Goal: Information Seeking & Learning: Learn about a topic

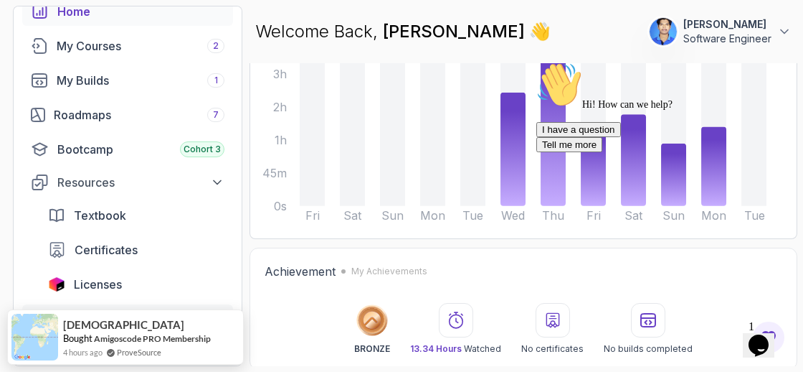
scroll to position [81, 0]
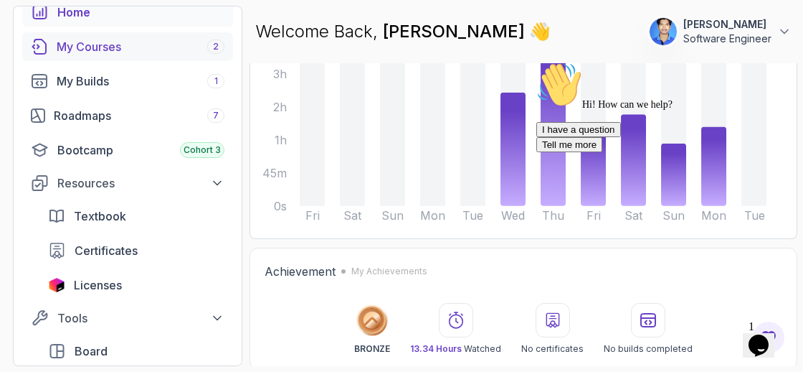
click at [139, 43] on div "My Courses 2" at bounding box center [141, 46] width 168 height 17
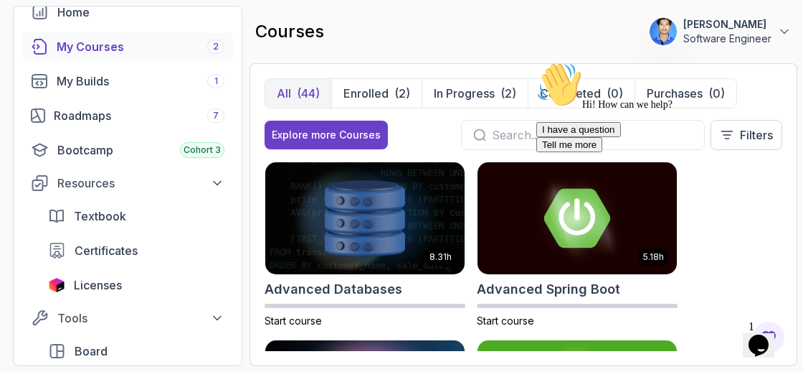
click at [537, 62] on icon "Chat attention grabber" at bounding box center [537, 62] width 0 height 0
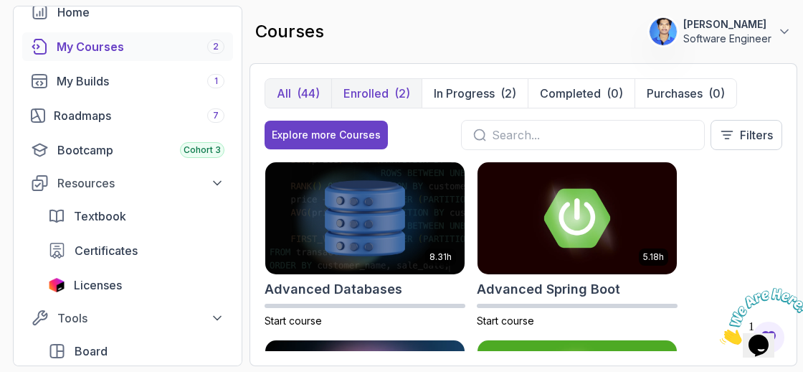
click at [373, 95] on p "Enrolled" at bounding box center [366, 93] width 45 height 17
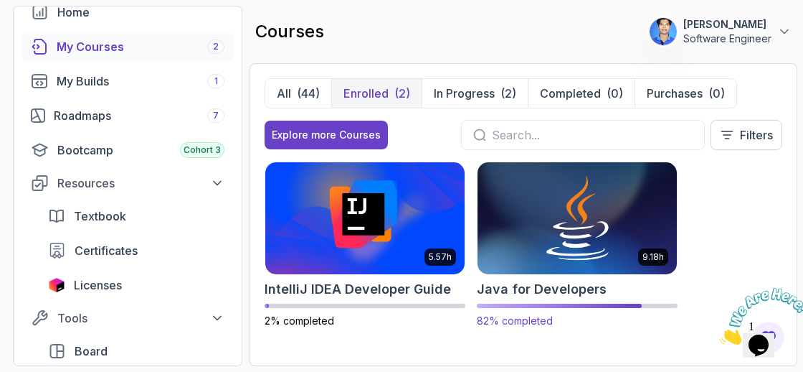
click at [539, 247] on img at bounding box center [577, 217] width 209 height 117
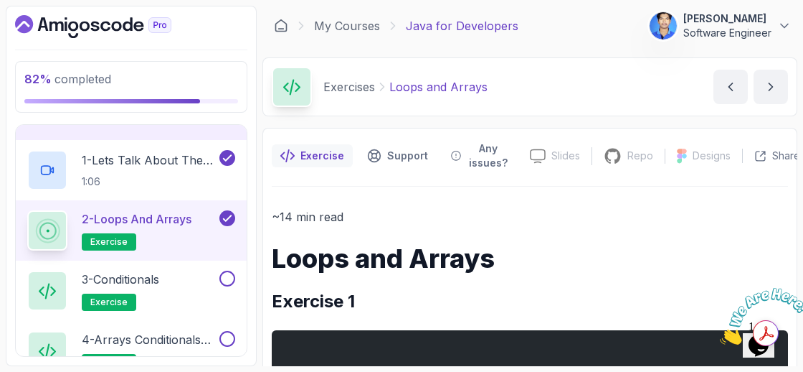
scroll to position [828, 0]
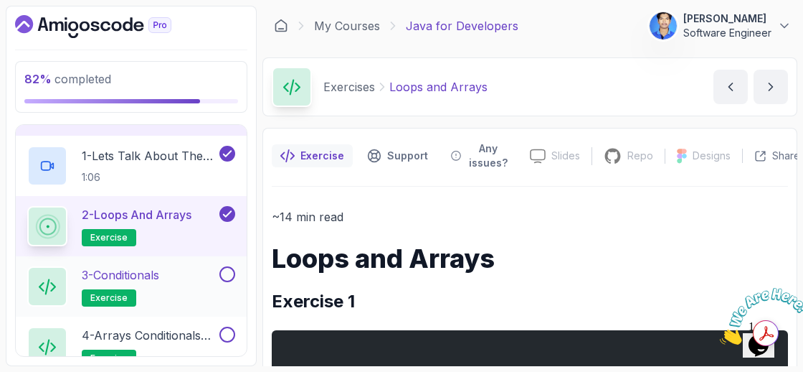
click at [137, 266] on p "3 - Conditionals" at bounding box center [120, 274] width 77 height 17
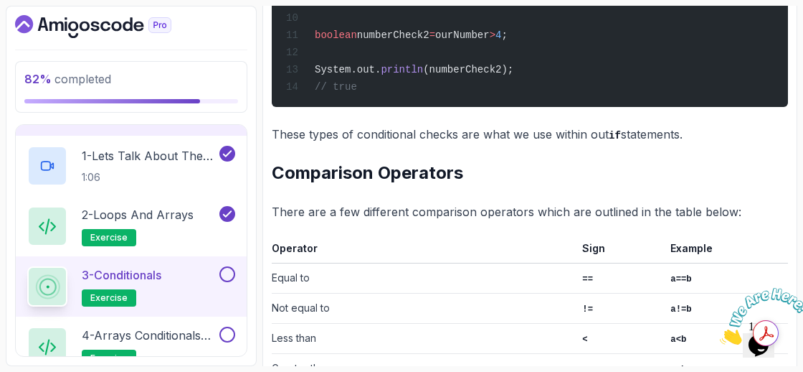
scroll to position [648, 0]
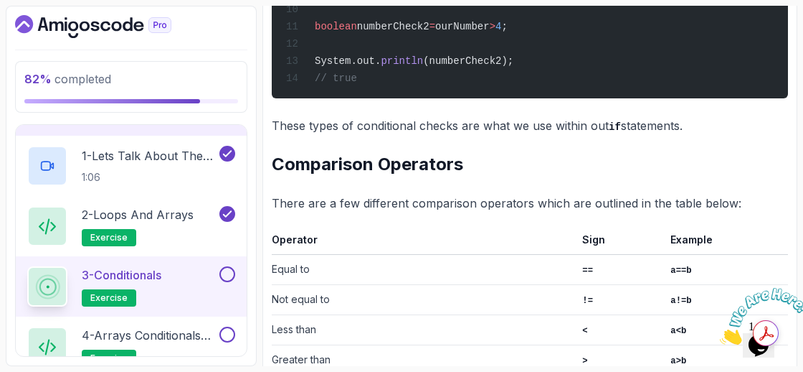
click at [720, 334] on icon "Close" at bounding box center [720, 340] width 0 height 12
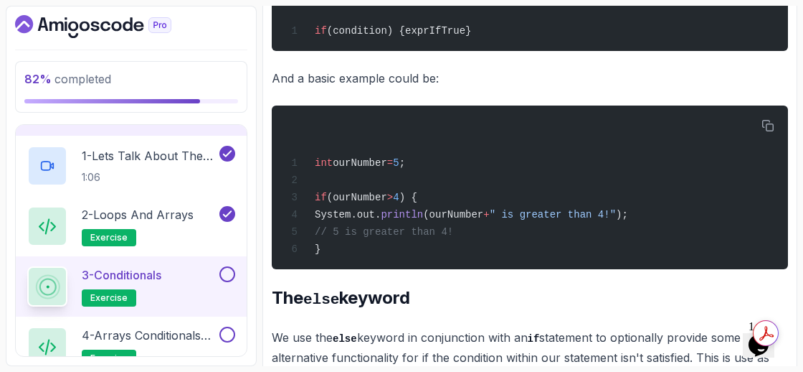
scroll to position [2030, 0]
